Goal: Navigation & Orientation: Find specific page/section

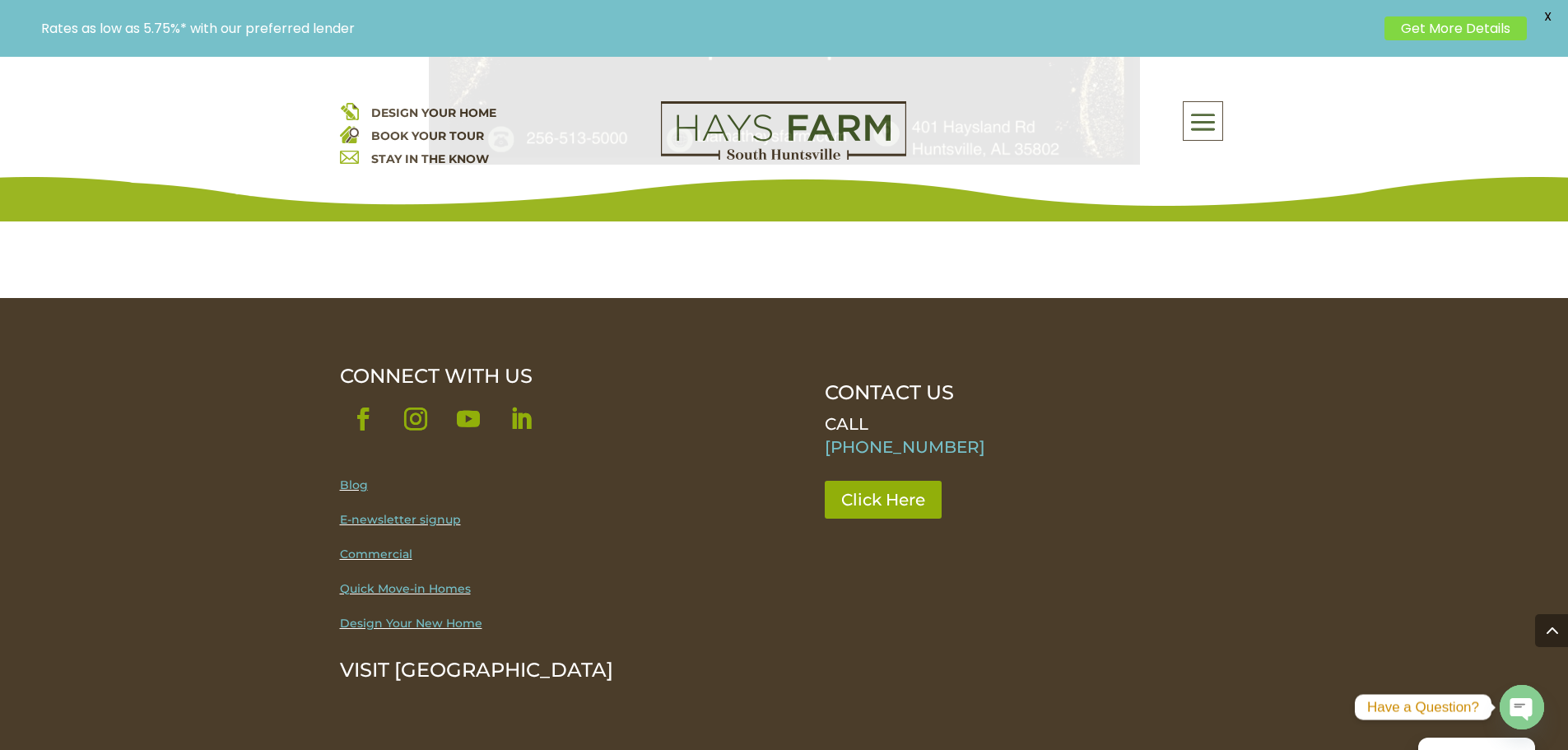
scroll to position [1438, 0]
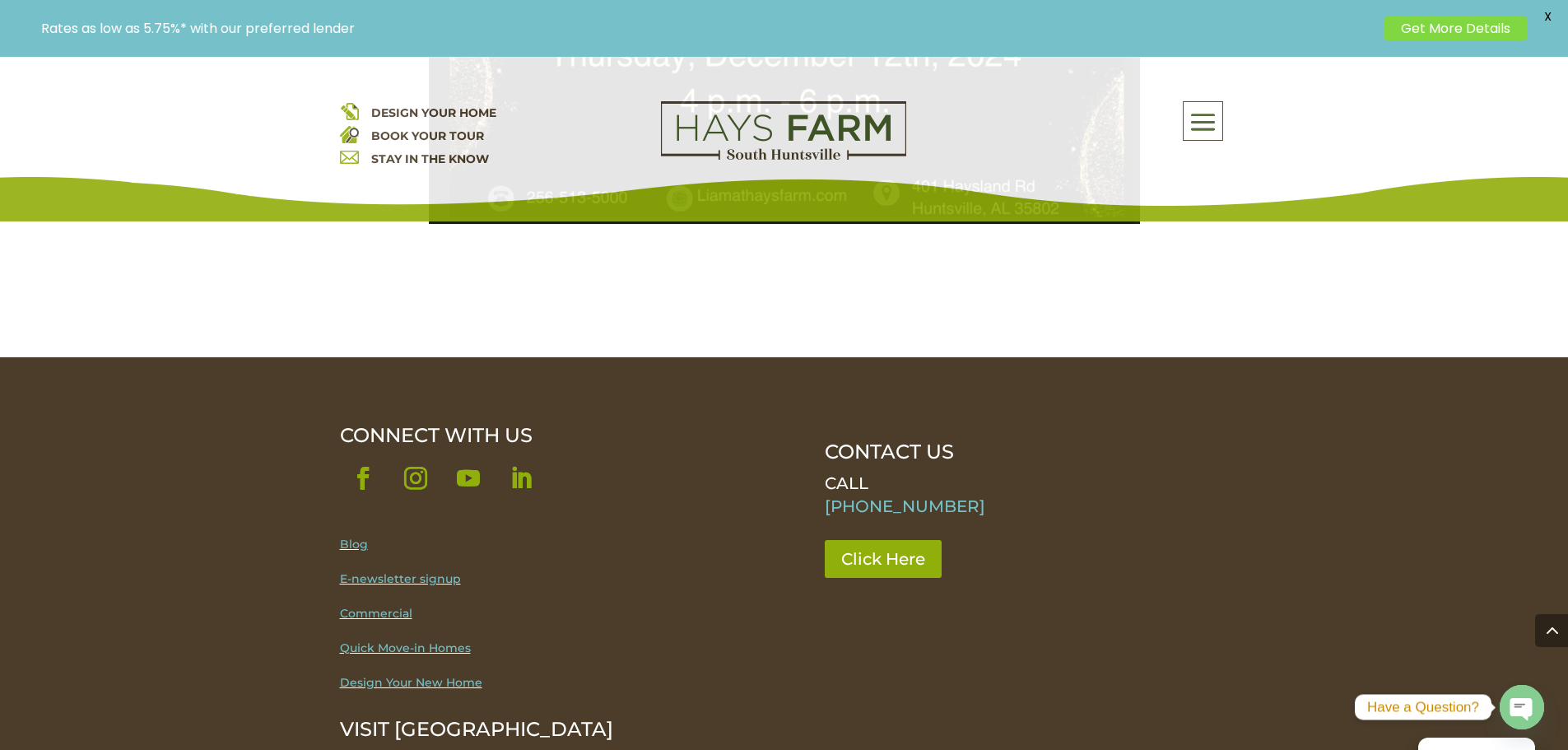
click at [790, 146] on img at bounding box center [783, 131] width 245 height 60
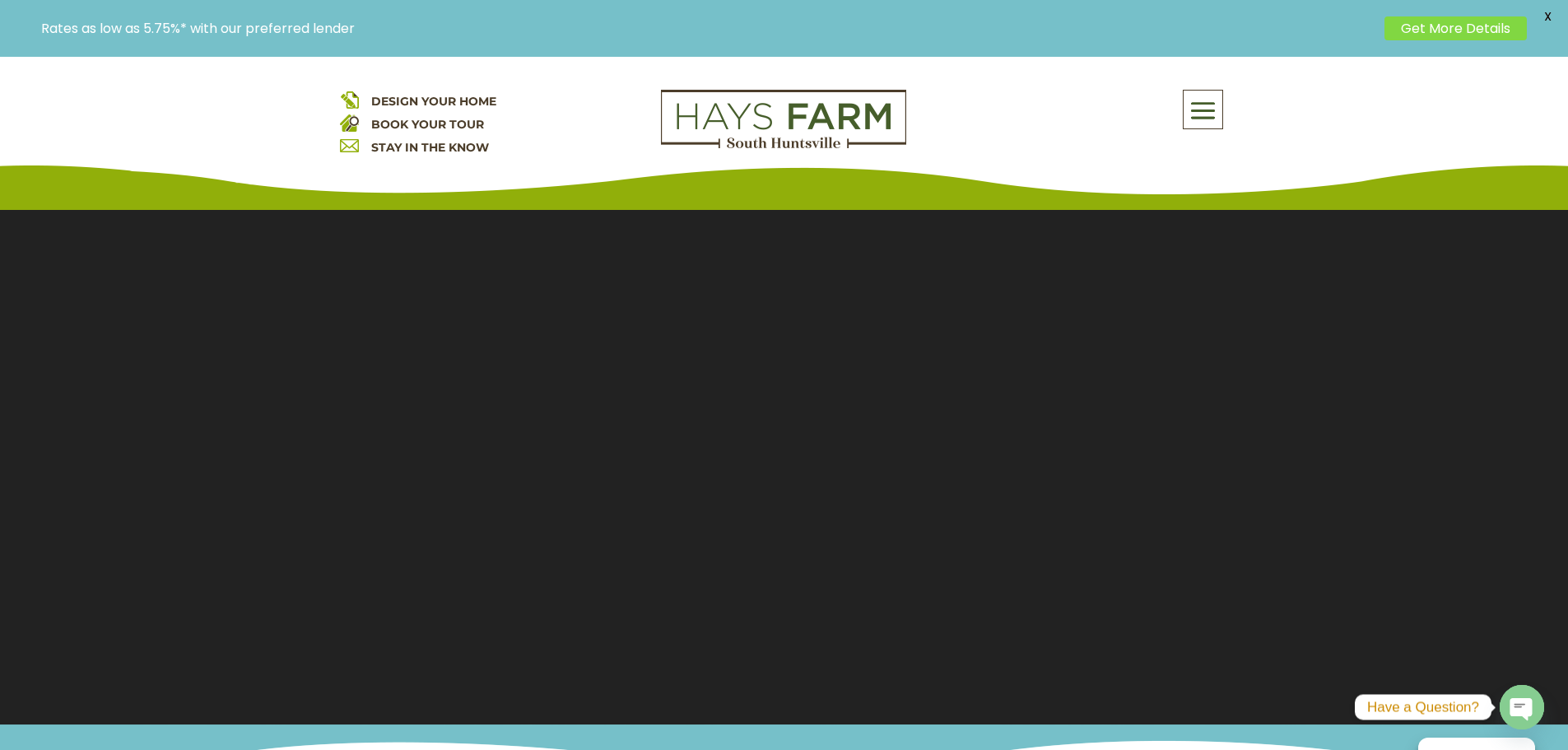
click at [1191, 88] on div "DESIGN YOUR HOME BOOK YOUR TOUR STAY IN THE KNOW About Us Quick Move-in Homes A…" at bounding box center [784, 127] width 1568 height 164
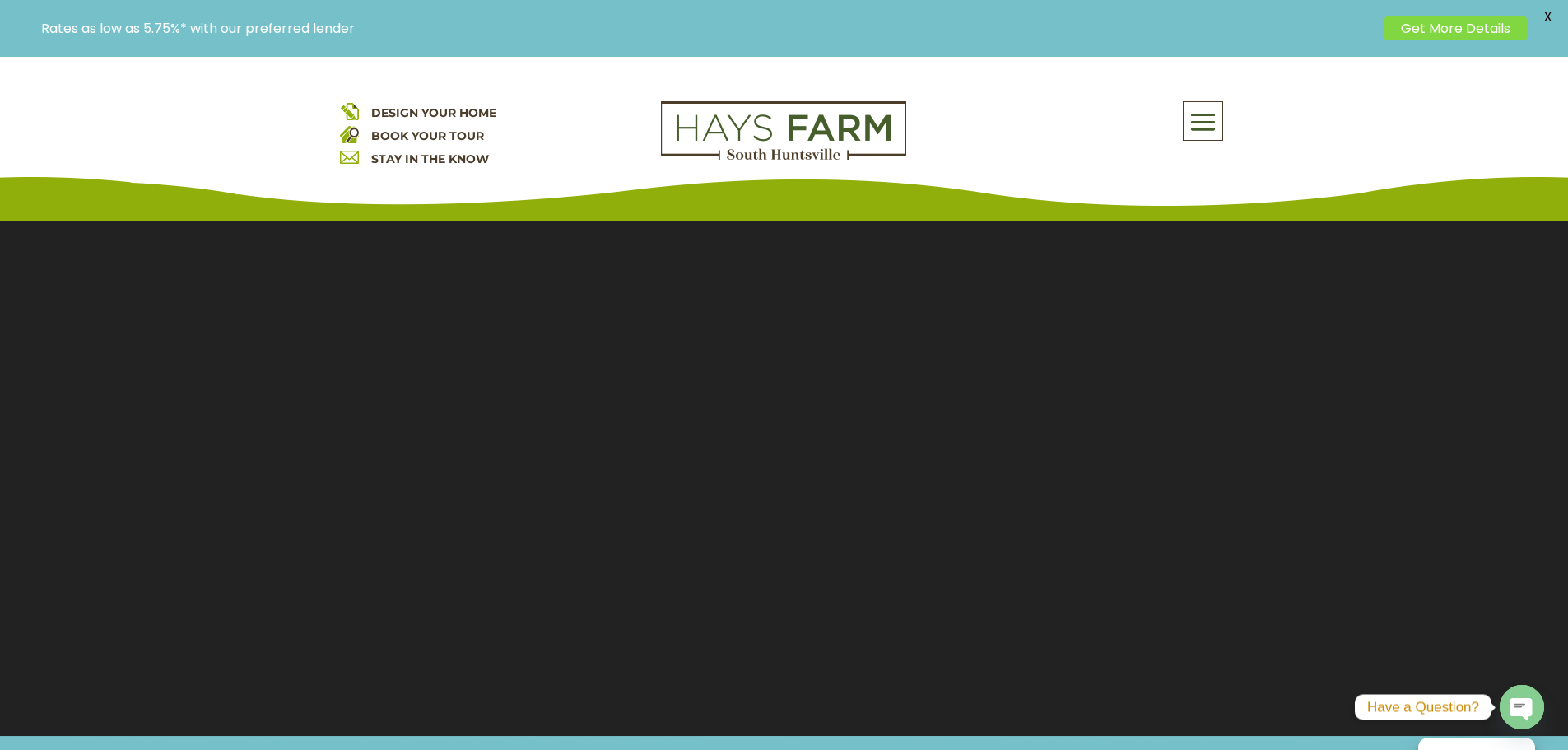
click at [1203, 115] on span at bounding box center [1203, 123] width 39 height 38
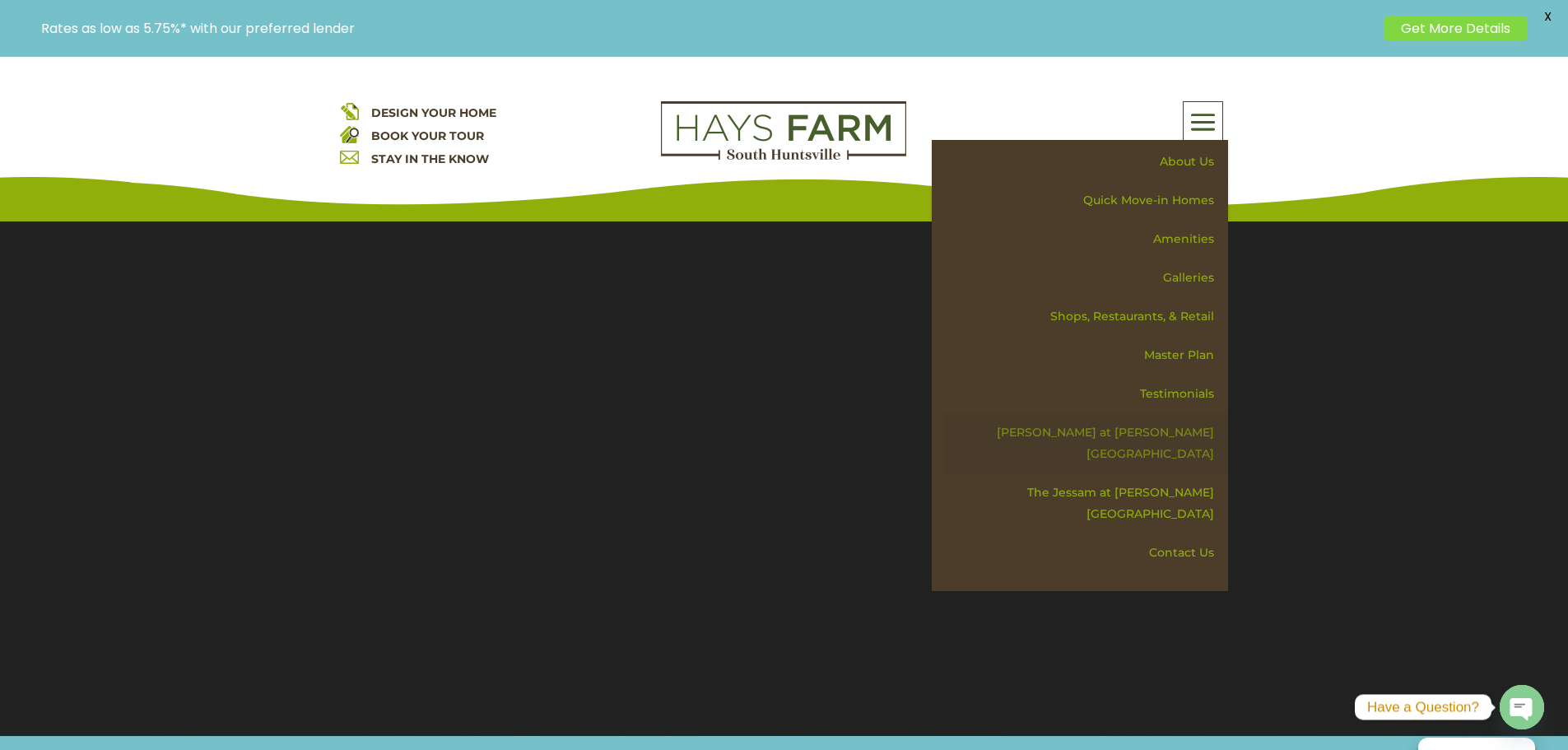
click at [1173, 436] on link "[PERSON_NAME] at [PERSON_NAME][GEOGRAPHIC_DATA]" at bounding box center [1085, 443] width 285 height 60
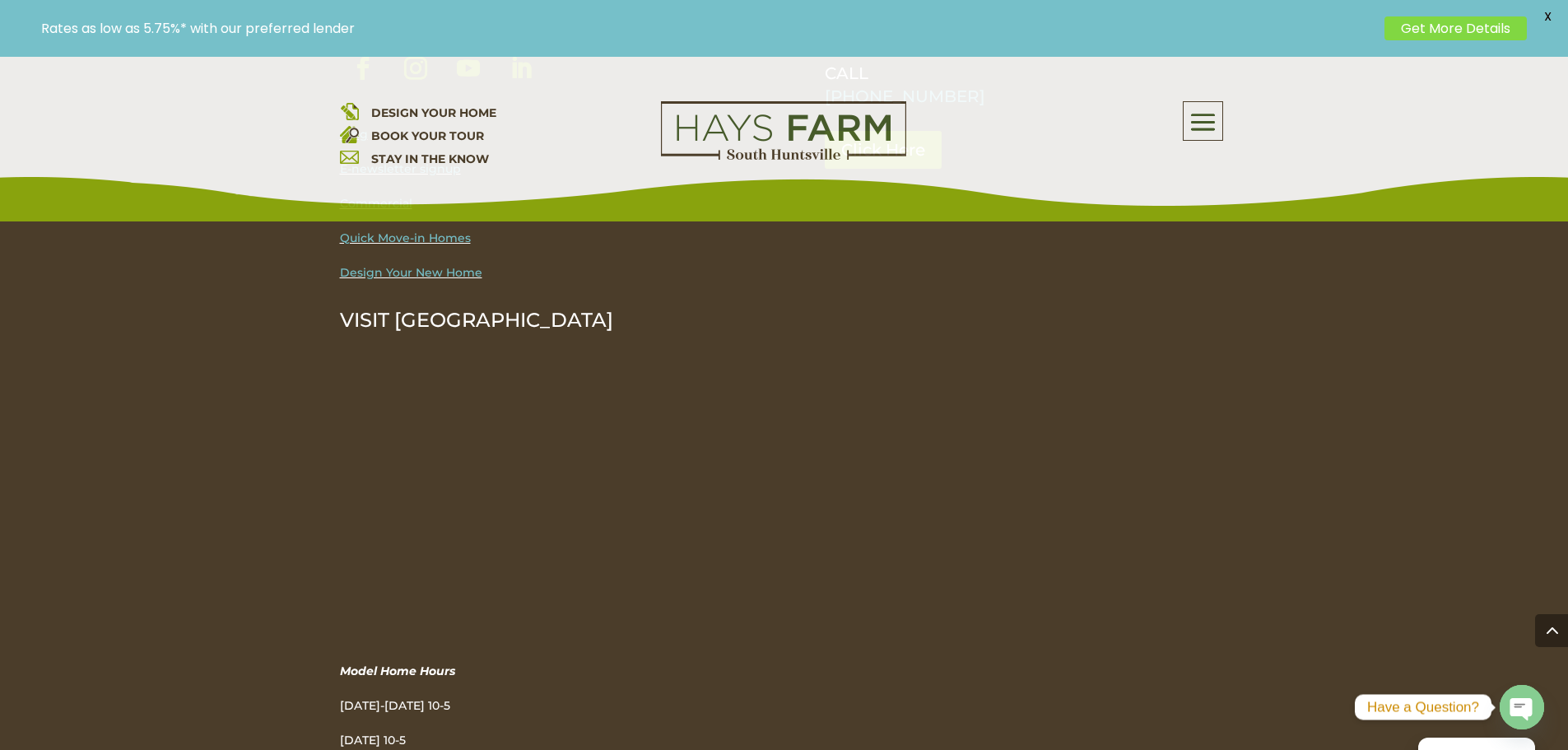
scroll to position [3595, 0]
